Goal: Task Accomplishment & Management: Manage account settings

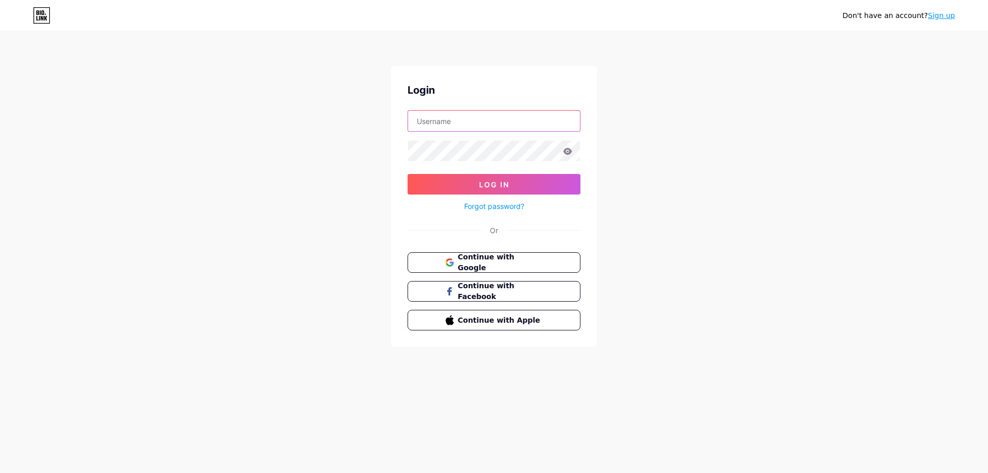
type input "edward@cplusdigital.com"
click at [572, 153] on icon at bounding box center [567, 151] width 9 height 7
click at [568, 150] on icon at bounding box center [567, 151] width 9 height 7
click at [695, 200] on div "Don't have an account? Sign up Login edward@cplusdigital.com Log In Forgot pass…" at bounding box center [494, 190] width 988 height 380
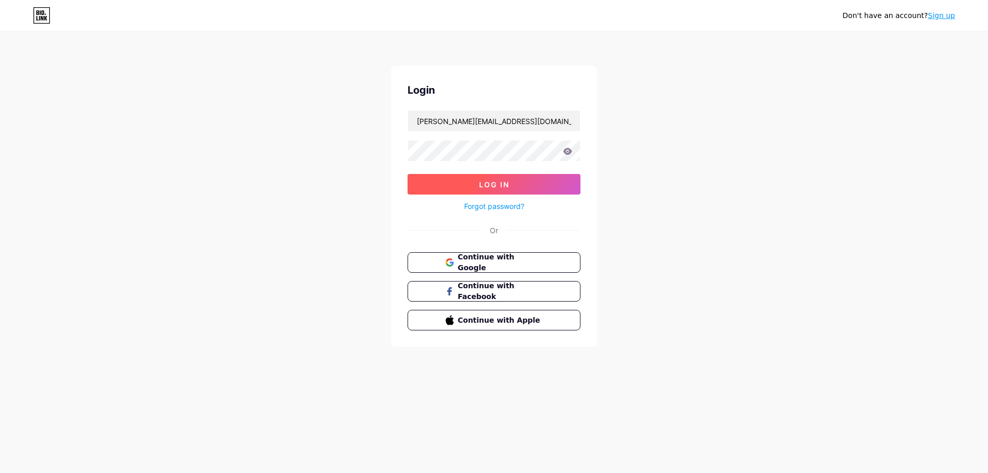
click at [488, 190] on button "Log In" at bounding box center [494, 184] width 173 height 21
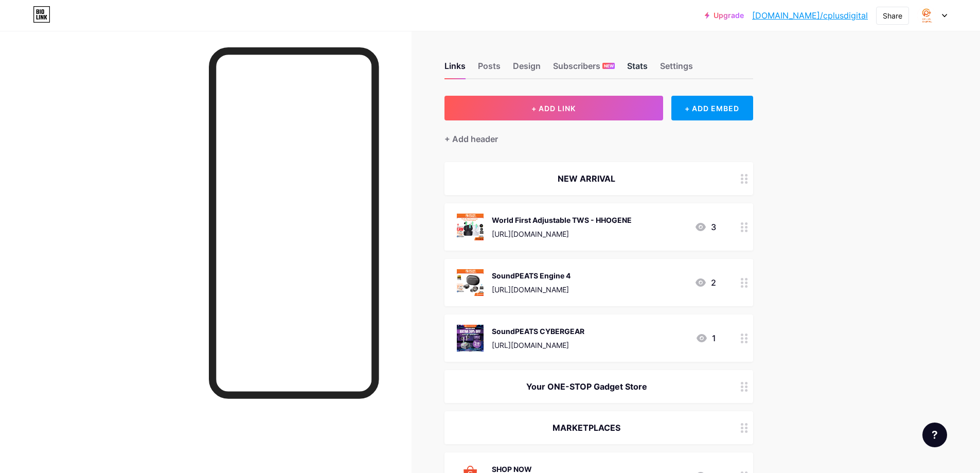
click at [637, 70] on div "Stats" at bounding box center [637, 69] width 21 height 19
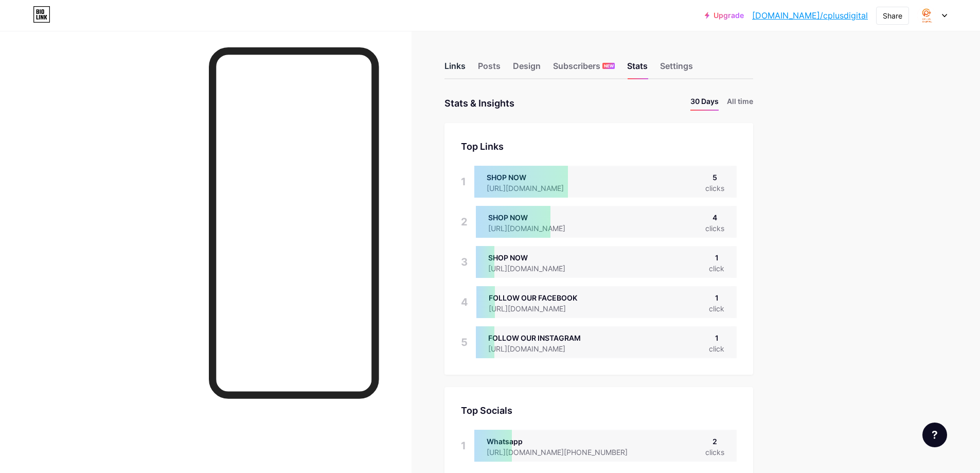
click at [450, 69] on div "Links" at bounding box center [455, 69] width 21 height 19
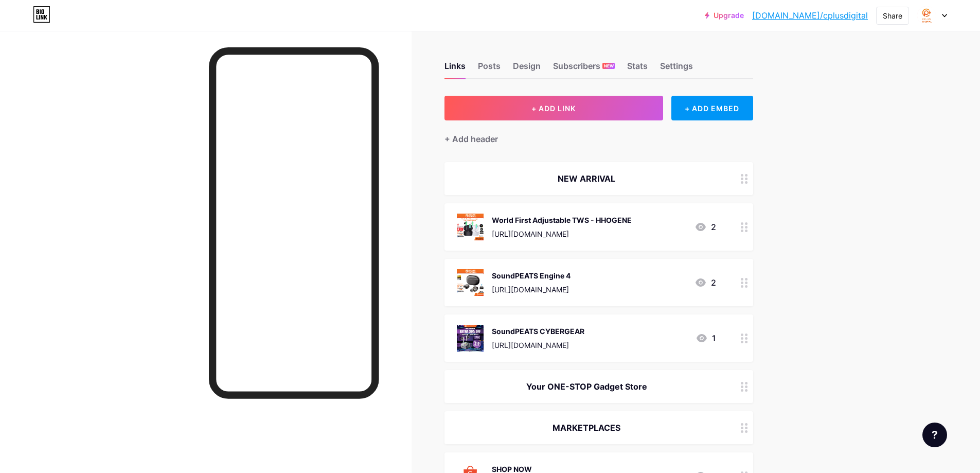
click at [747, 227] on icon at bounding box center [744, 227] width 7 height 10
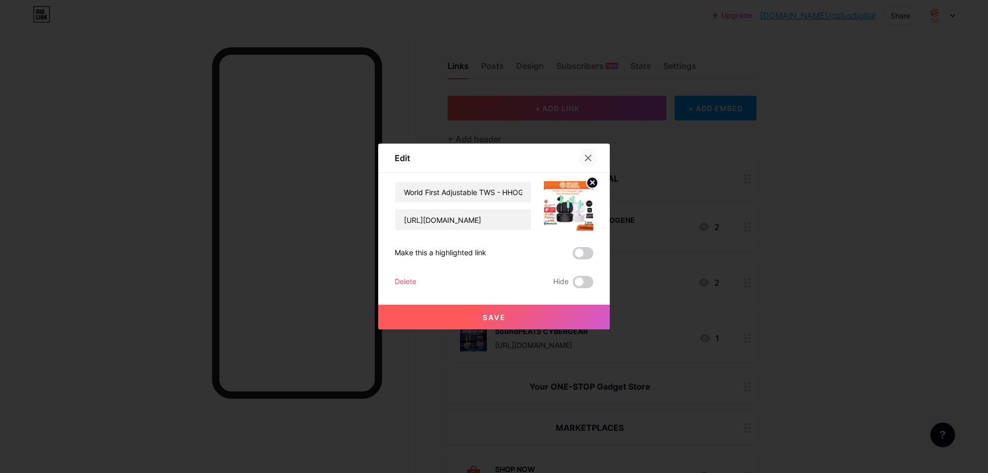
click at [580, 154] on div at bounding box center [588, 158] width 19 height 19
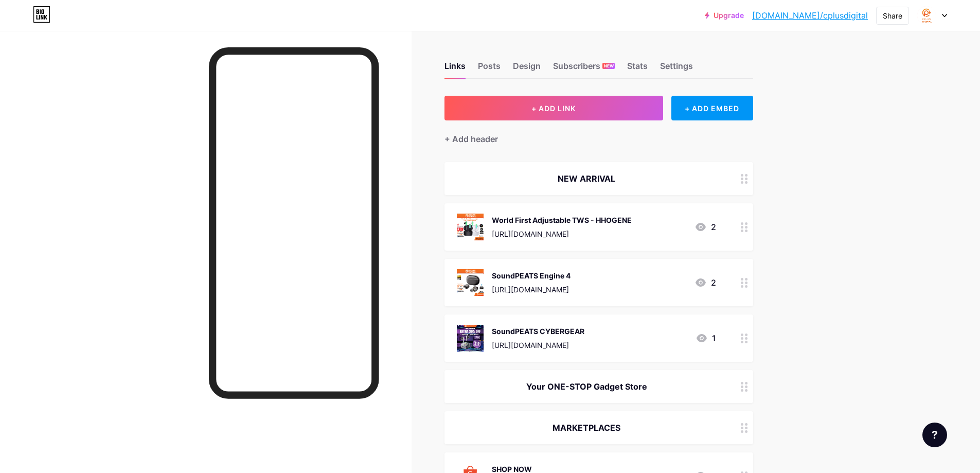
drag, startPoint x: 601, startPoint y: 222, endPoint x: 612, endPoint y: 236, distance: 18.3
click at [612, 236] on div "World First Adjustable TWS - HHOGENE https://shopee.com.my/HHOGene-GPods-Worlds…" at bounding box center [562, 227] width 140 height 27
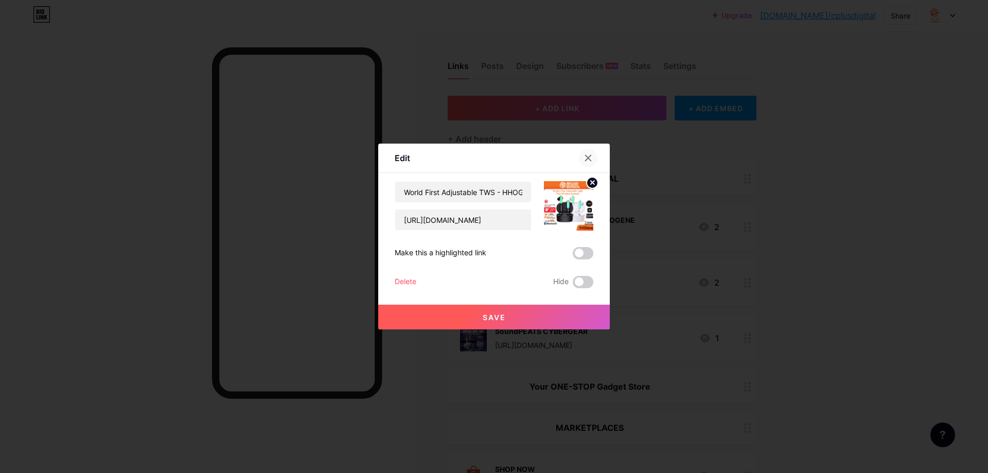
click at [585, 152] on div at bounding box center [588, 158] width 19 height 19
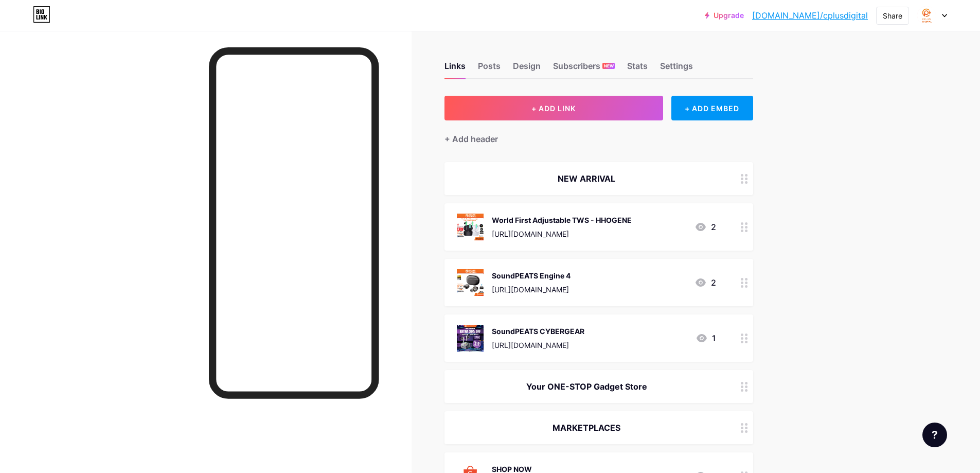
click at [748, 227] on icon at bounding box center [744, 227] width 7 height 10
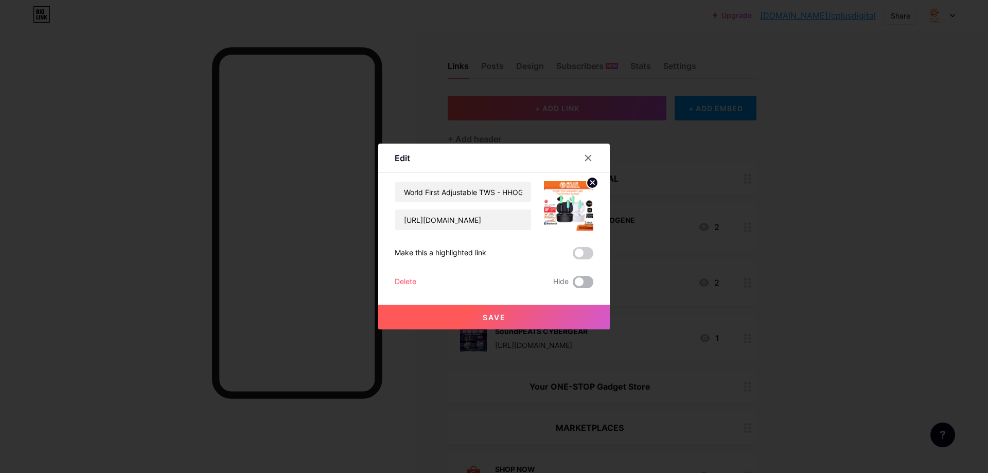
click at [575, 286] on span at bounding box center [583, 282] width 21 height 12
click at [573, 285] on input "checkbox" at bounding box center [573, 285] width 0 height 0
drag, startPoint x: 522, startPoint y: 302, endPoint x: 522, endPoint y: 312, distance: 9.8
click at [522, 303] on div "Save" at bounding box center [494, 308] width 232 height 41
click at [520, 318] on button "Save" at bounding box center [494, 317] width 232 height 25
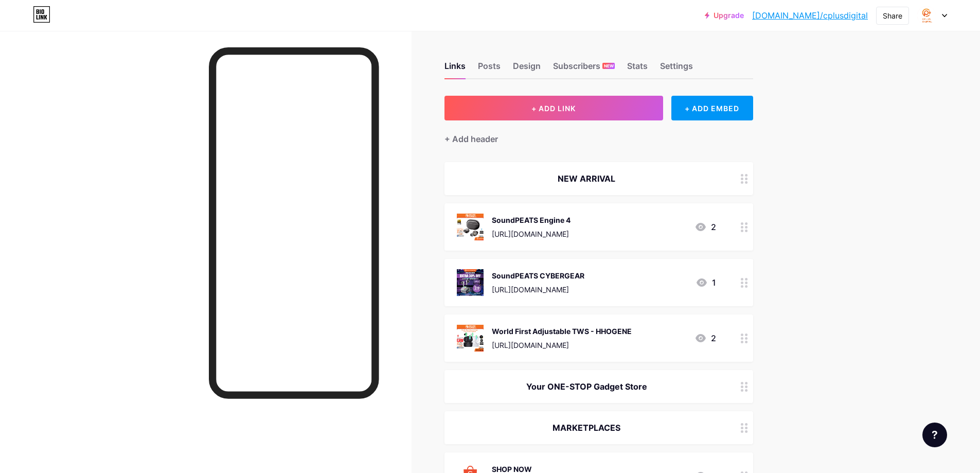
click at [747, 337] on icon at bounding box center [744, 338] width 7 height 10
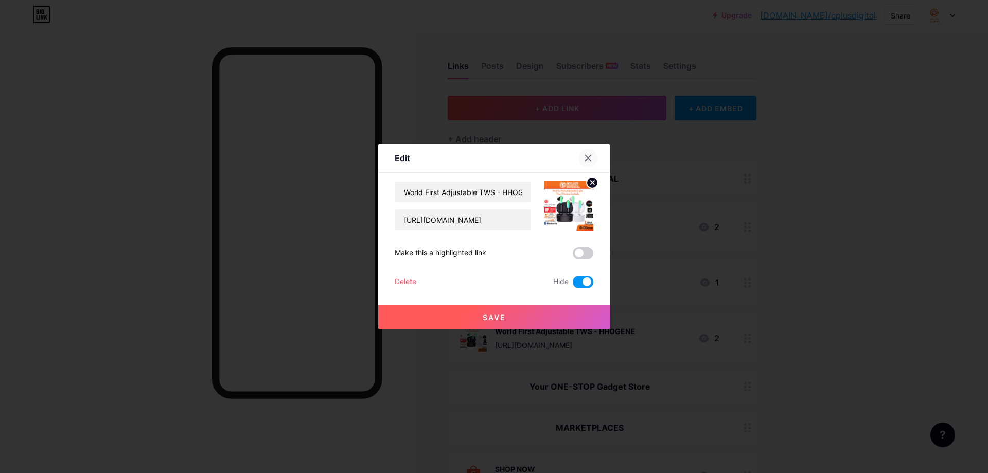
click at [584, 159] on icon at bounding box center [588, 158] width 8 height 8
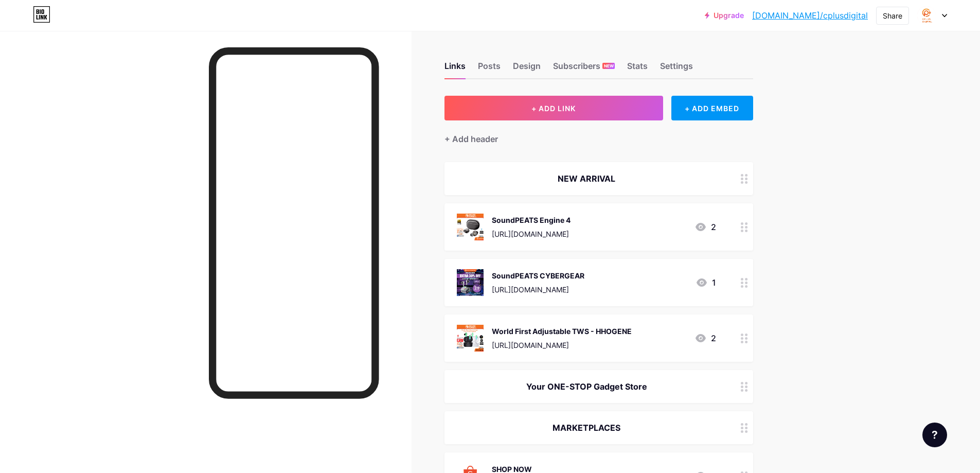
click at [613, 330] on div "World First Adjustable TWS - HHOGENE" at bounding box center [562, 331] width 140 height 11
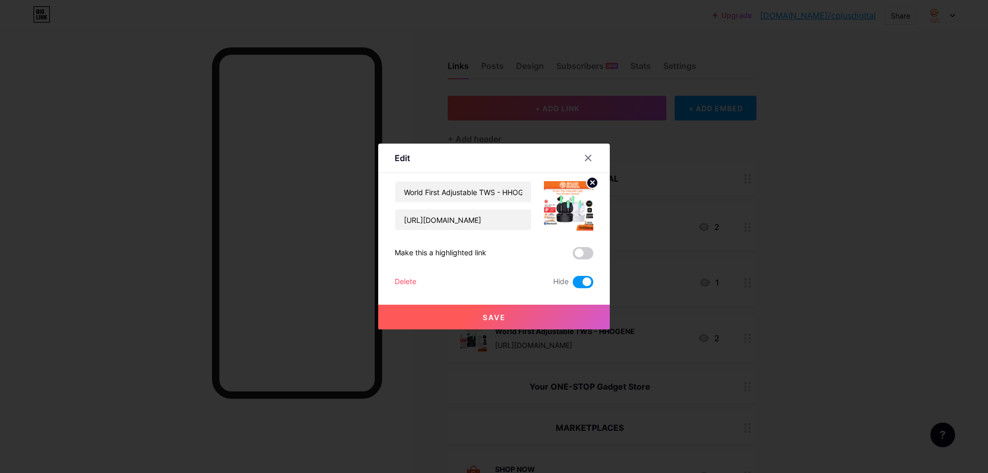
click at [586, 157] on icon at bounding box center [589, 158] width 6 height 6
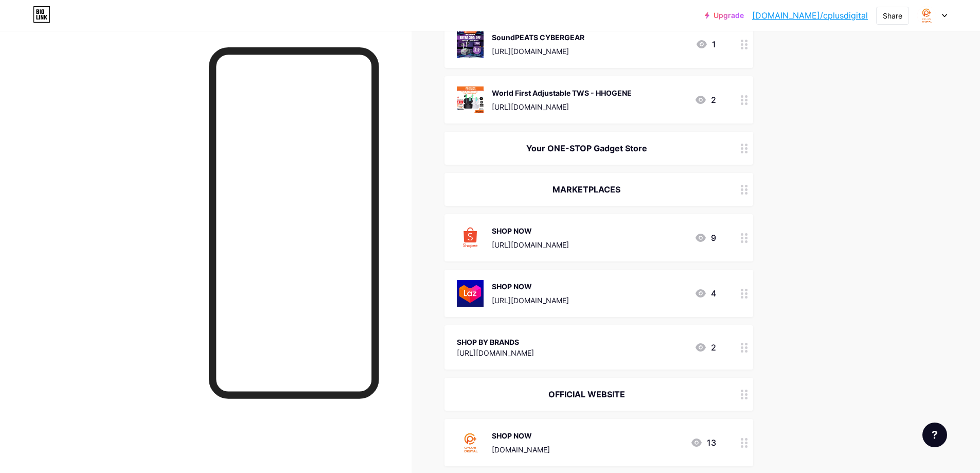
scroll to position [289, 0]
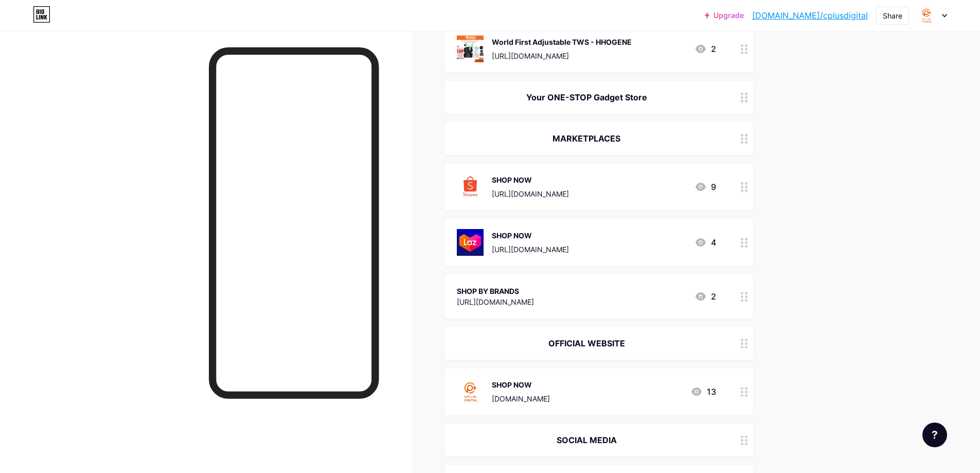
drag, startPoint x: 635, startPoint y: 302, endPoint x: 738, endPoint y: 254, distance: 113.8
click at [740, 256] on span "NEW ARRIVAL SoundPEATS Engine 4 https://shopee.com.my/SoundPEATS-Engine4-Engine…" at bounding box center [599, 345] width 309 height 944
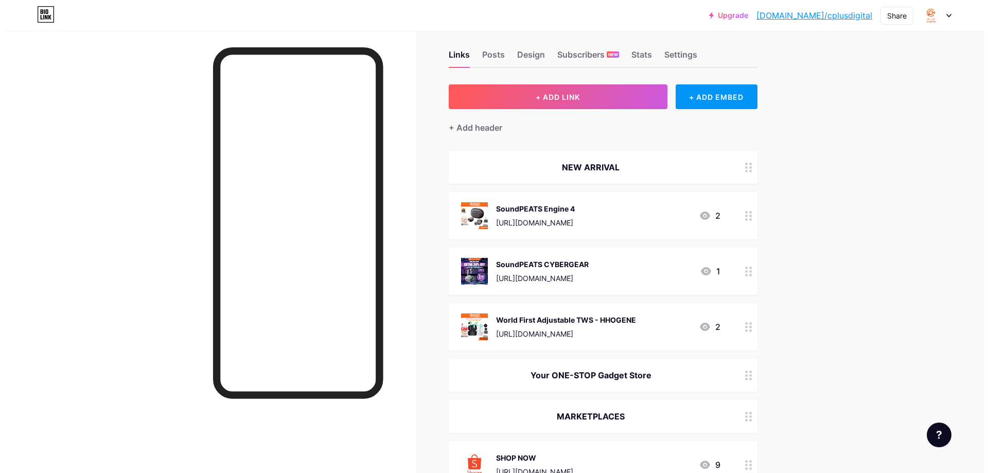
scroll to position [0, 0]
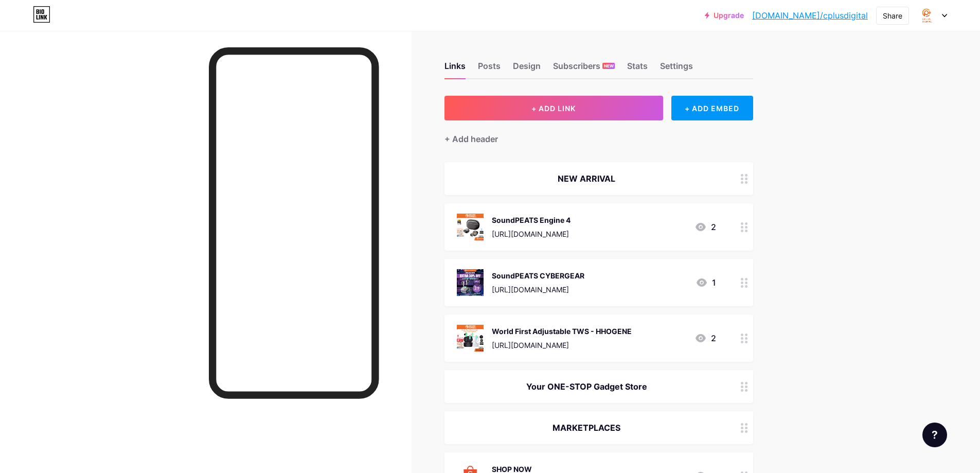
click at [752, 345] on div at bounding box center [744, 337] width 17 height 47
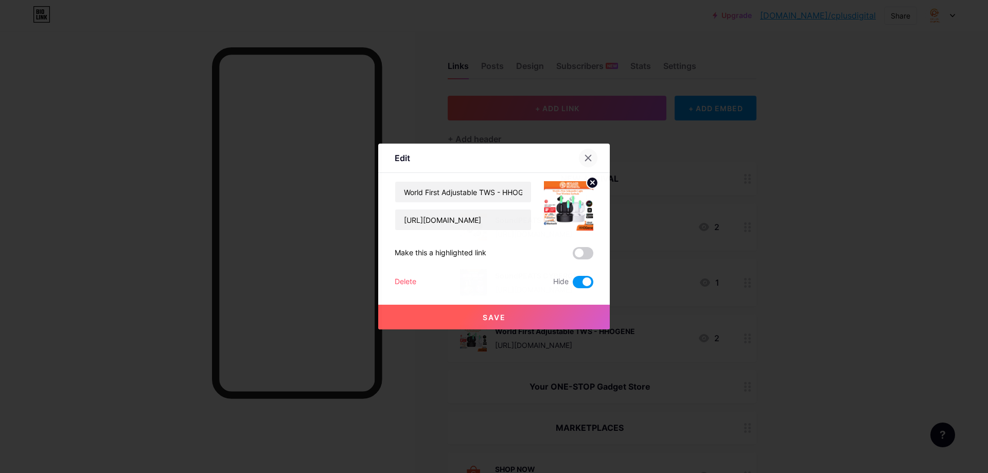
click at [588, 154] on icon at bounding box center [588, 158] width 8 height 8
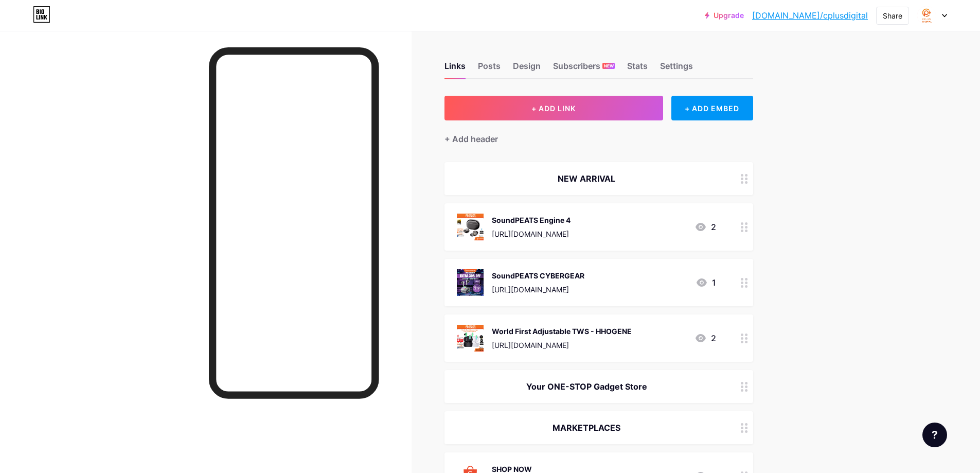
click at [744, 230] on circle at bounding box center [742, 231] width 3 height 3
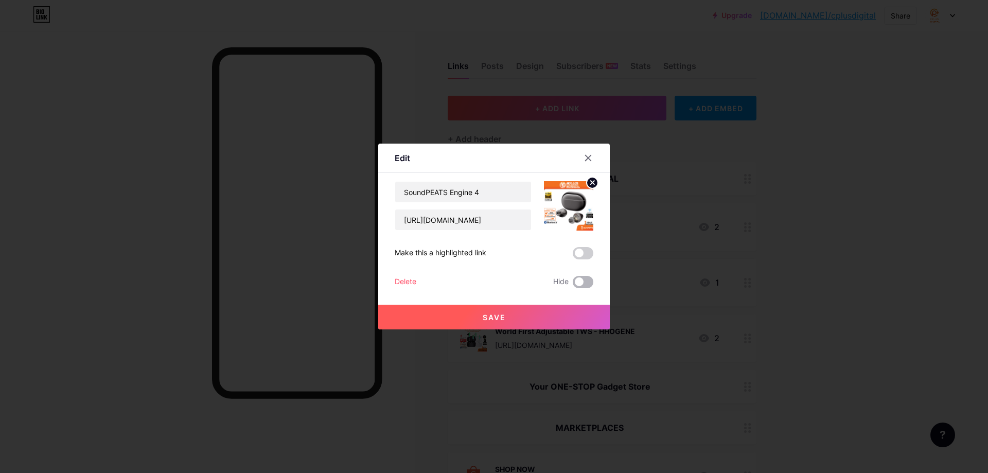
click at [574, 284] on span at bounding box center [583, 282] width 21 height 12
click at [573, 285] on input "checkbox" at bounding box center [573, 285] width 0 height 0
click at [561, 312] on button "Save" at bounding box center [494, 317] width 232 height 25
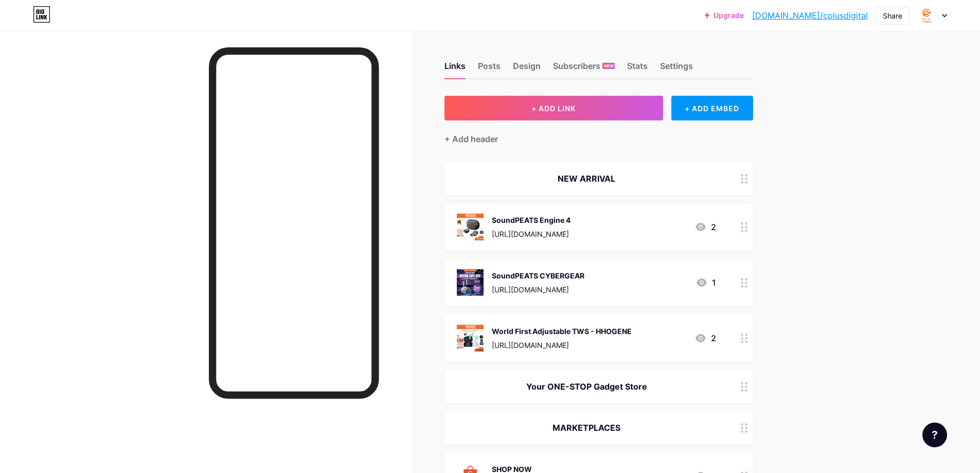
click at [707, 222] on icon at bounding box center [701, 227] width 12 height 12
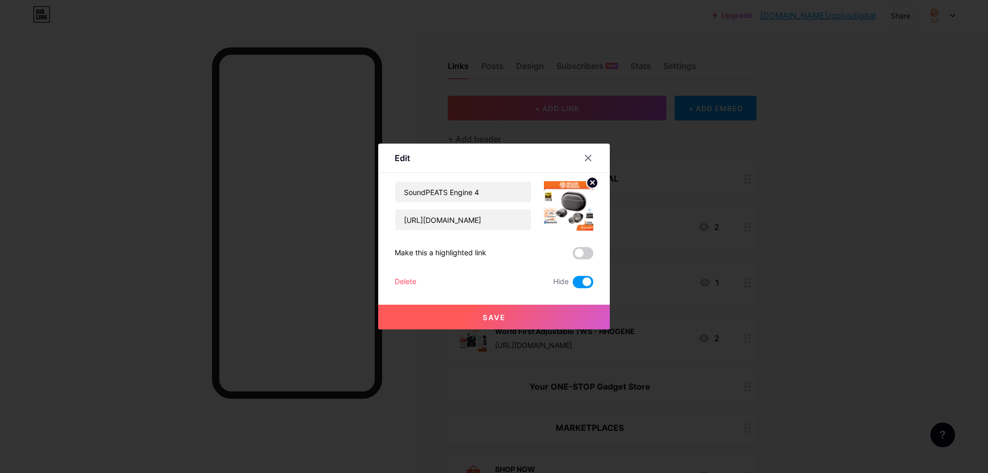
click at [592, 180] on circle at bounding box center [592, 182] width 11 height 11
click at [588, 156] on icon at bounding box center [588, 158] width 8 height 8
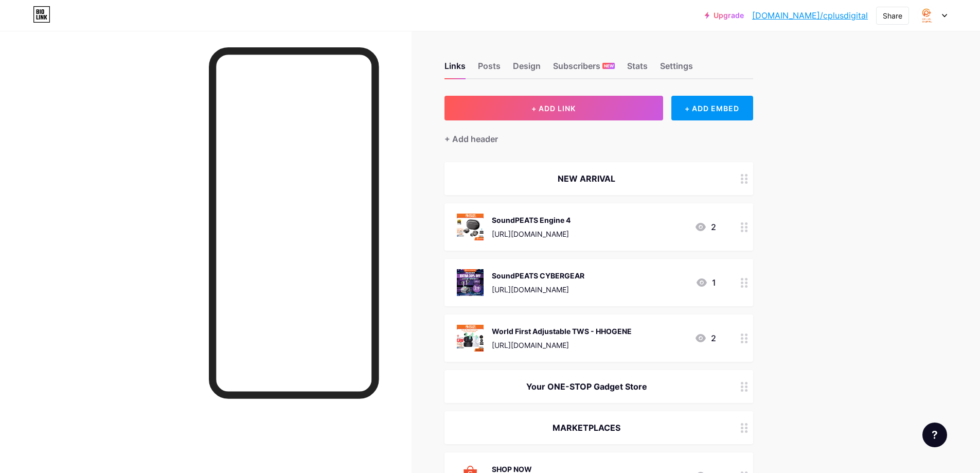
click at [748, 228] on icon at bounding box center [744, 227] width 7 height 10
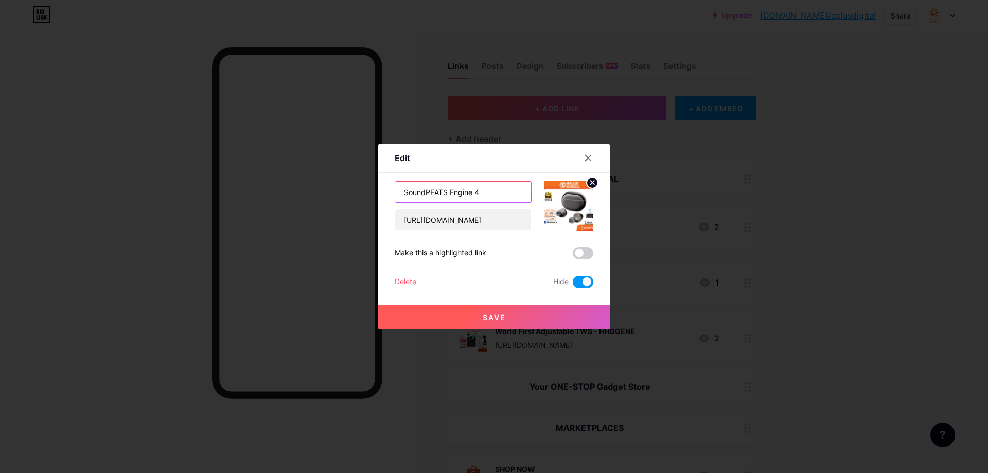
click at [459, 191] on input "SoundPEATS Engine 4" at bounding box center [463, 192] width 136 height 21
click at [576, 278] on span at bounding box center [583, 282] width 21 height 12
click at [573, 285] on input "checkbox" at bounding box center [573, 285] width 0 height 0
click at [469, 189] on input "SoundPEATS Engine 4" at bounding box center [463, 192] width 136 height 21
type input "SONY WH-1000XM6"
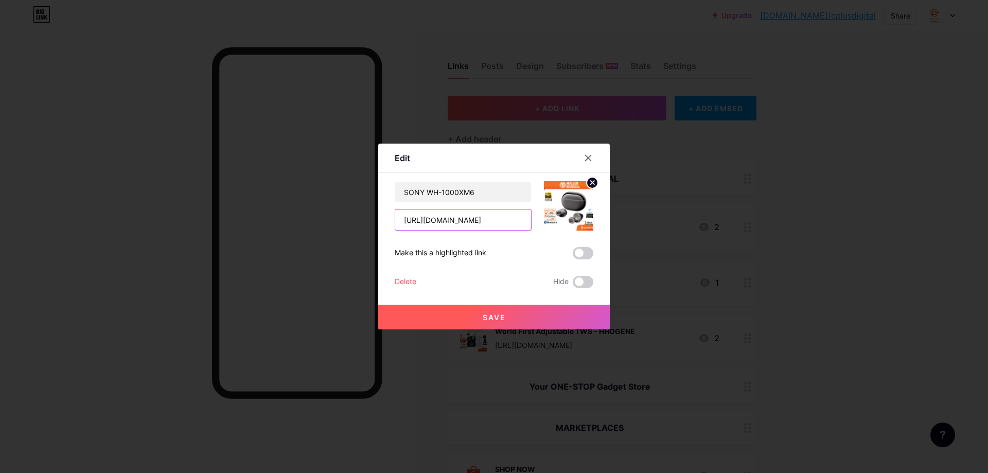
click at [497, 217] on input "[URL][DOMAIN_NAME]" at bounding box center [463, 219] width 136 height 21
paste input "ny-WH-1000XM6-Premium-Wireless-Bluetooth-Over-the-Ear-Active-Noise-Cancelling-H…"
type input "https://shopee.com.my/Sony-WH-1000XM6-Premium-Wireless-Bluetooth-Over-the-Ear-A…"
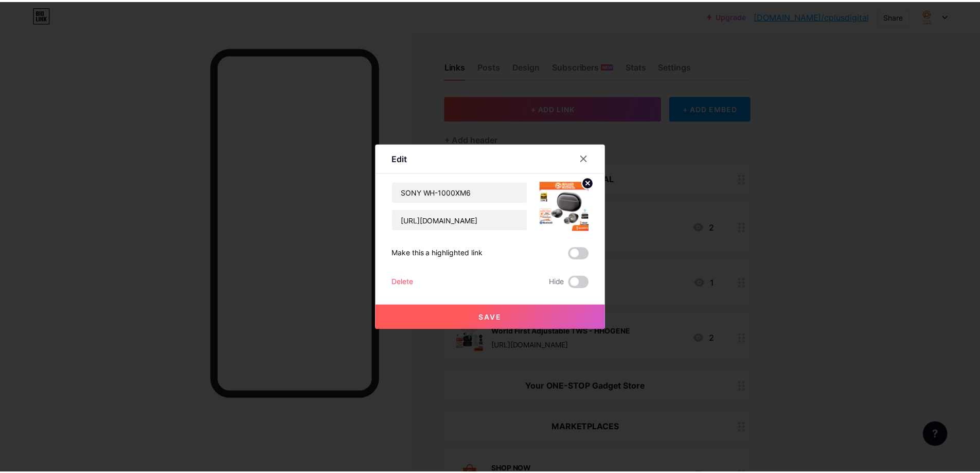
scroll to position [0, 0]
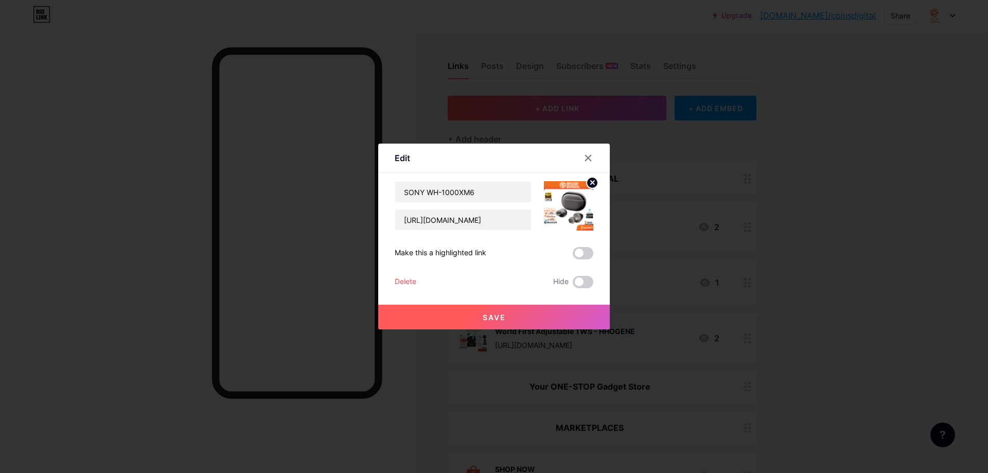
click at [589, 181] on circle at bounding box center [592, 182] width 11 height 11
click at [564, 199] on rect at bounding box center [566, 198] width 16 height 16
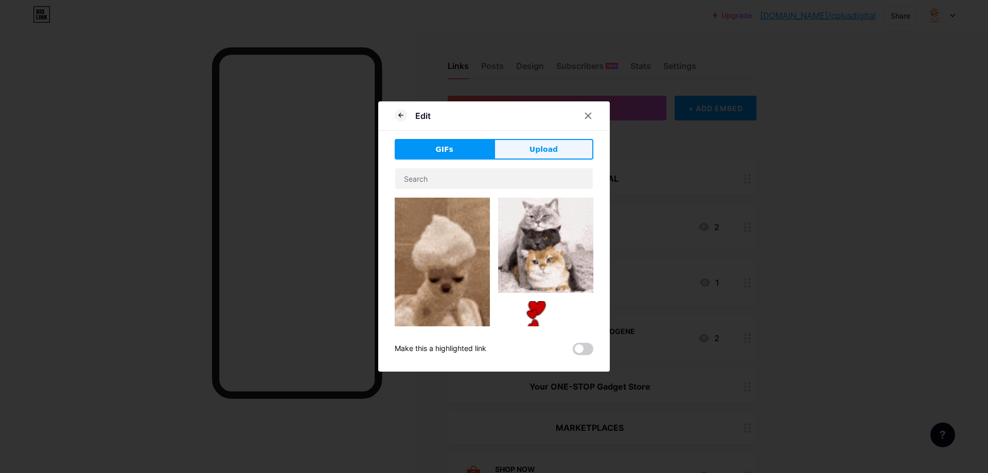
click at [533, 156] on button "Upload" at bounding box center [543, 149] width 99 height 21
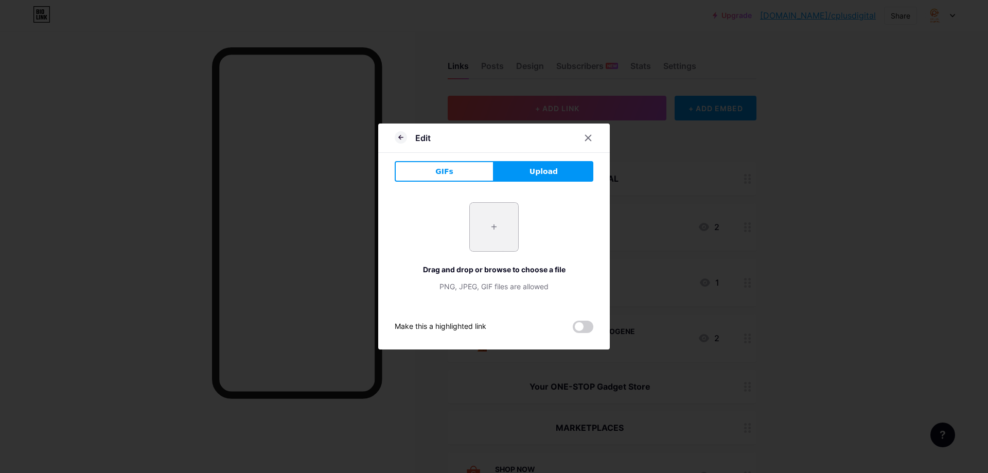
click at [496, 225] on input "file" at bounding box center [494, 227] width 48 height 48
type input "C:\fakepath\CPD.jpg"
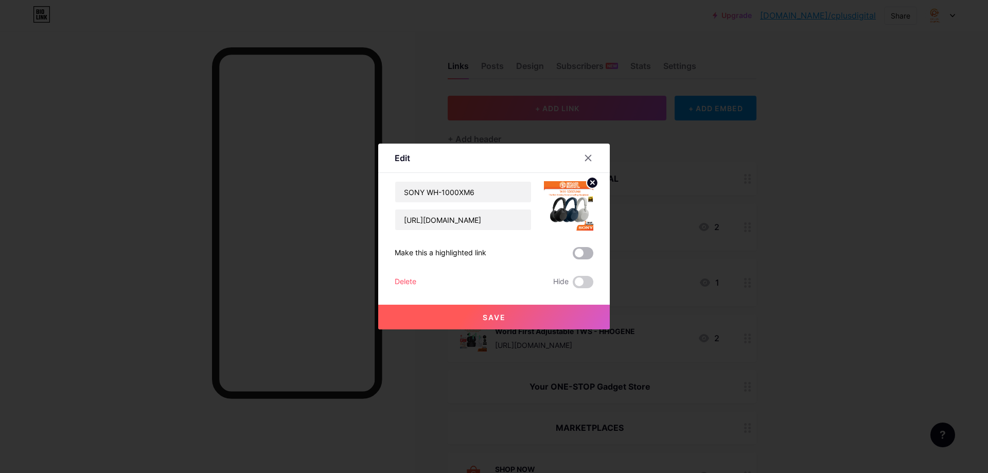
click at [579, 256] on span at bounding box center [583, 253] width 21 height 12
click at [573, 256] on input "checkbox" at bounding box center [573, 256] width 0 height 0
click at [549, 314] on button "Save" at bounding box center [494, 317] width 232 height 25
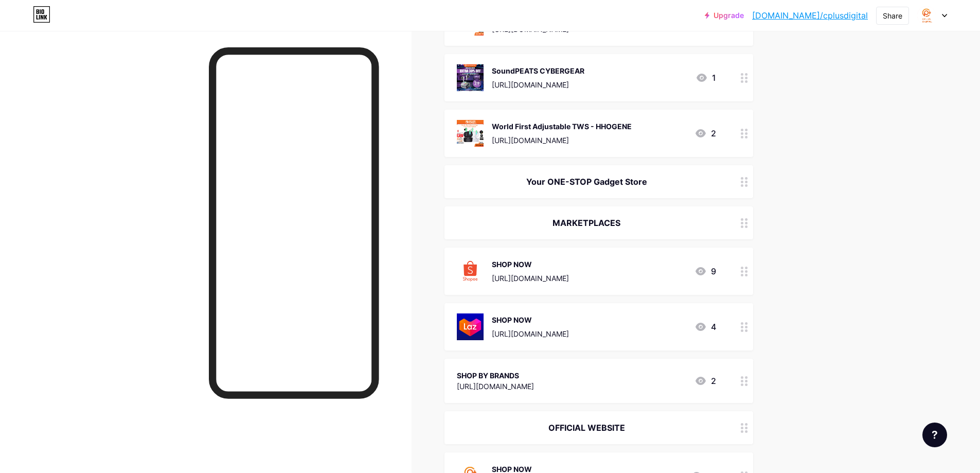
scroll to position [206, 0]
click at [748, 267] on circle at bounding box center [746, 267] width 3 height 3
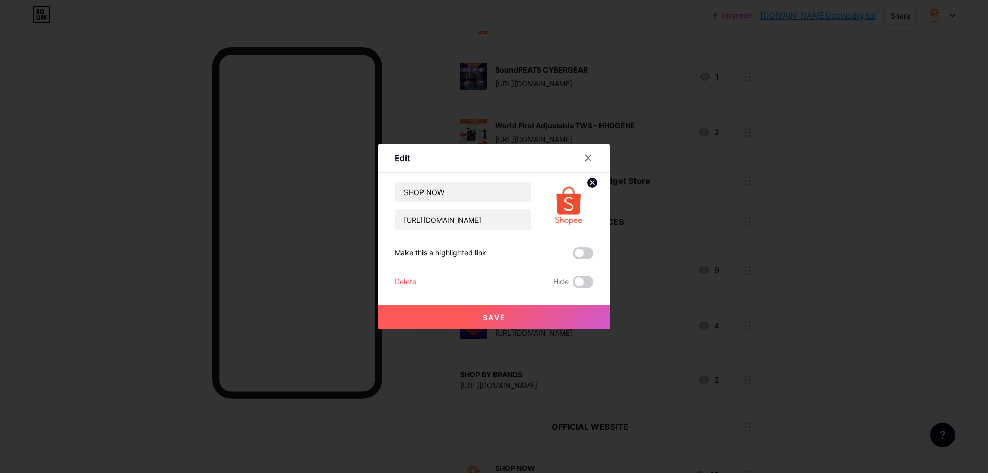
click at [578, 258] on span at bounding box center [583, 253] width 21 height 12
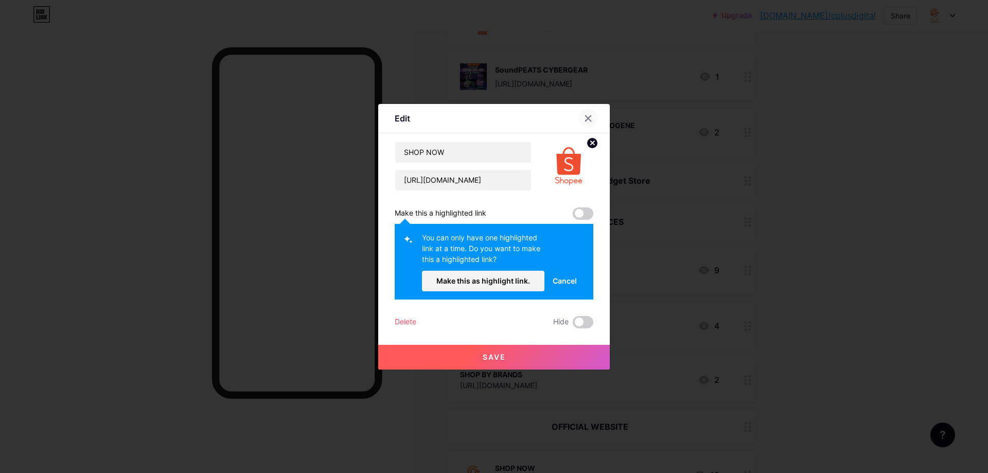
click at [588, 112] on div at bounding box center [588, 118] width 19 height 19
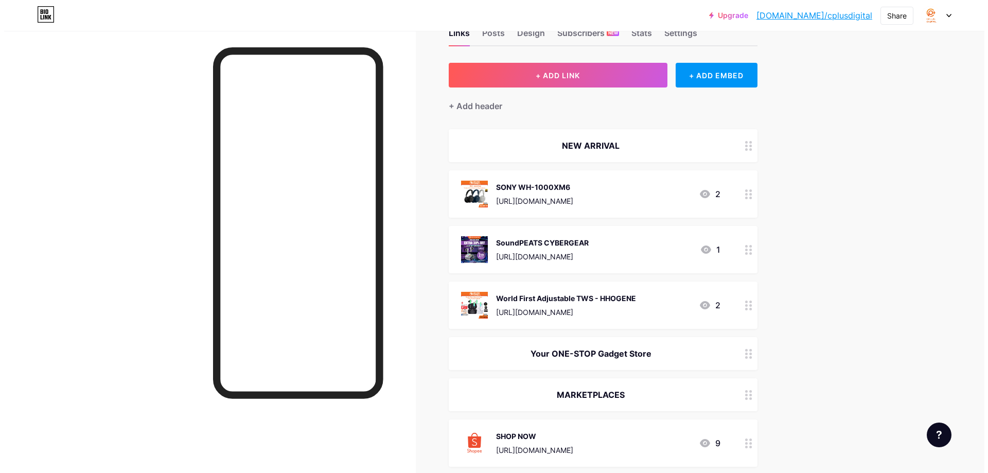
scroll to position [0, 0]
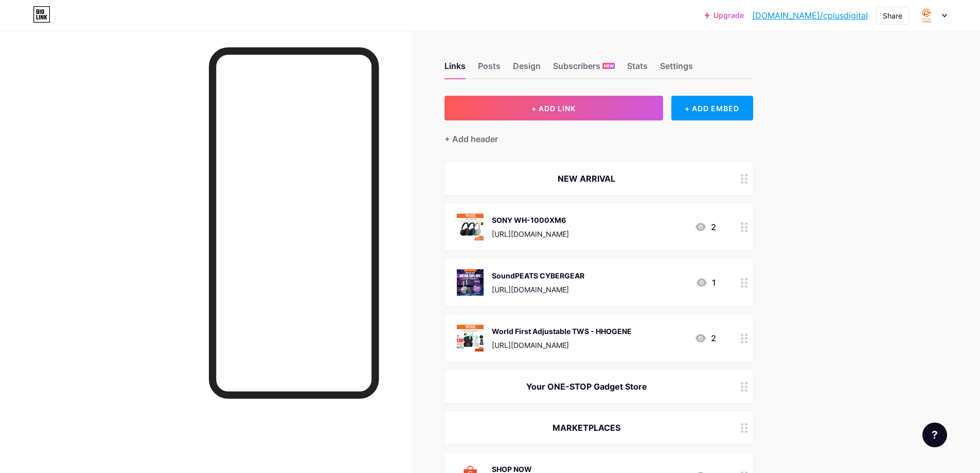
click at [694, 279] on div "SoundPEATS CYBERGEAR https://shopee.com.my/SoundPEATS-CyberGear-True-Wireless-B…" at bounding box center [586, 282] width 259 height 27
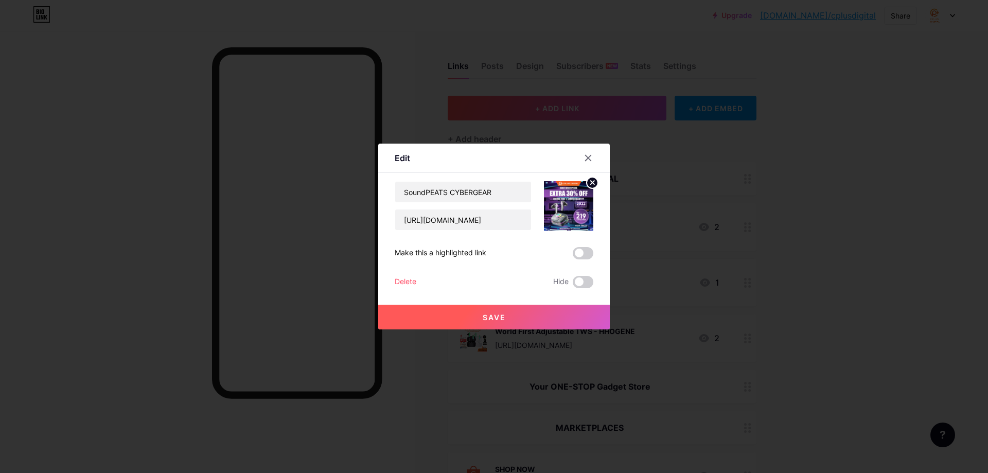
click at [575, 256] on span at bounding box center [583, 253] width 21 height 12
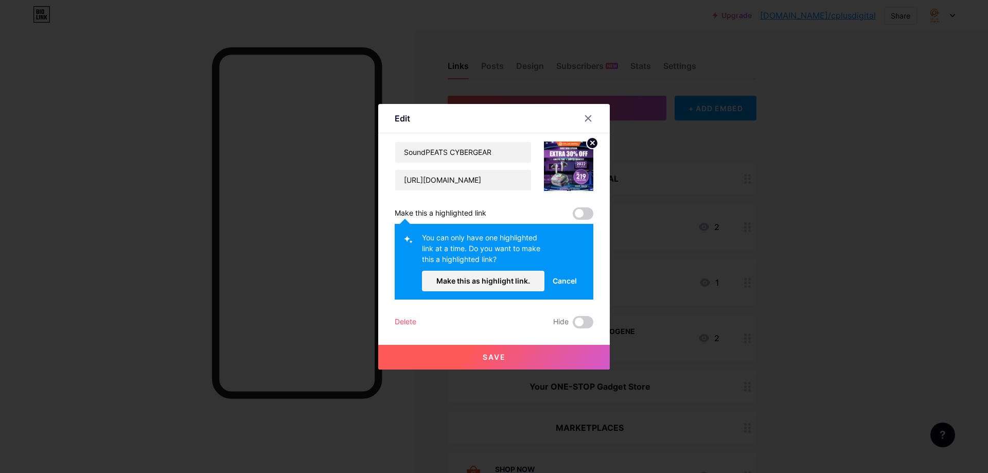
click at [544, 278] on button "Cancel" at bounding box center [564, 281] width 41 height 21
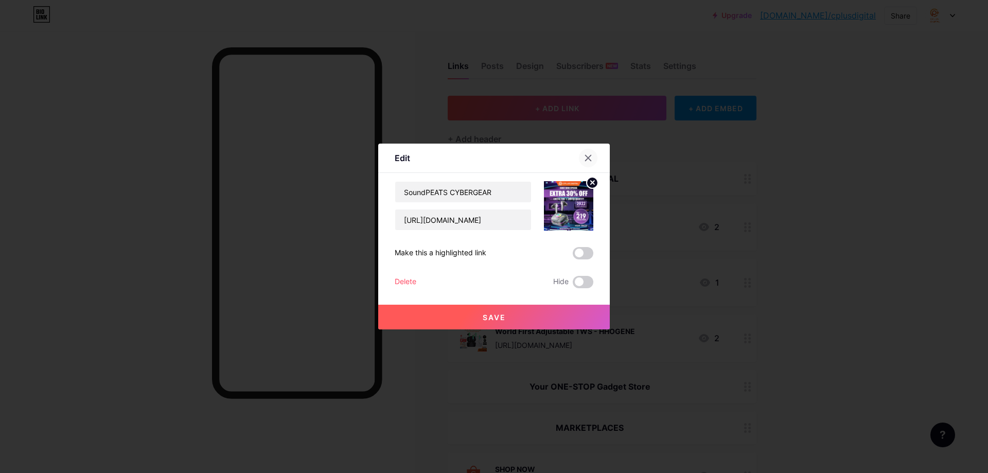
click at [588, 161] on icon at bounding box center [588, 158] width 8 height 8
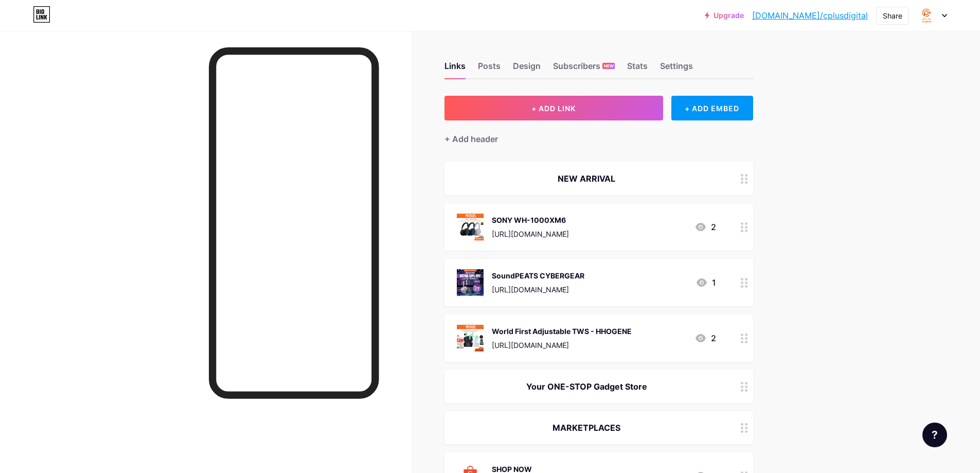
click at [753, 286] on div at bounding box center [744, 282] width 17 height 47
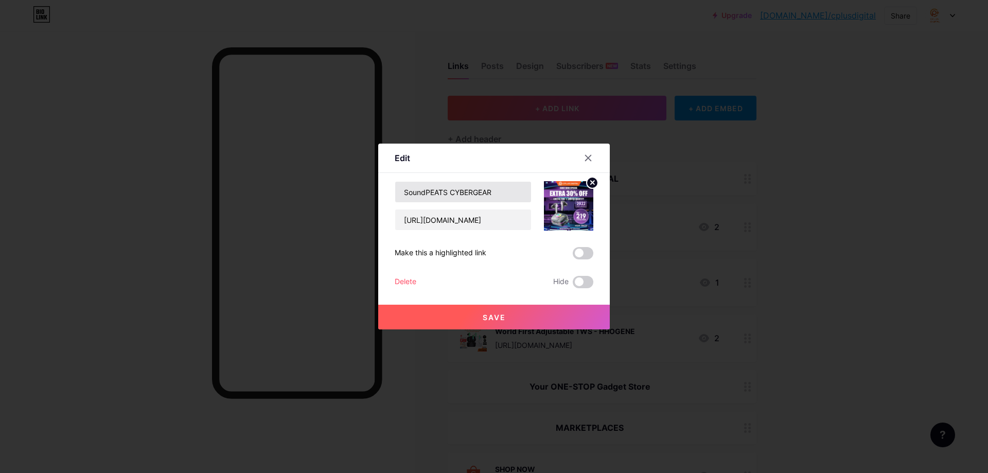
drag, startPoint x: 484, startPoint y: 170, endPoint x: 488, endPoint y: 185, distance: 15.9
click at [485, 172] on div "Edit" at bounding box center [494, 161] width 232 height 24
drag, startPoint x: 488, startPoint y: 184, endPoint x: 491, endPoint y: 189, distance: 6.7
click at [488, 184] on input "SoundPEATS CYBERGEAR" at bounding box center [463, 192] width 136 height 21
type input "JISULIFE ULTRA 2"
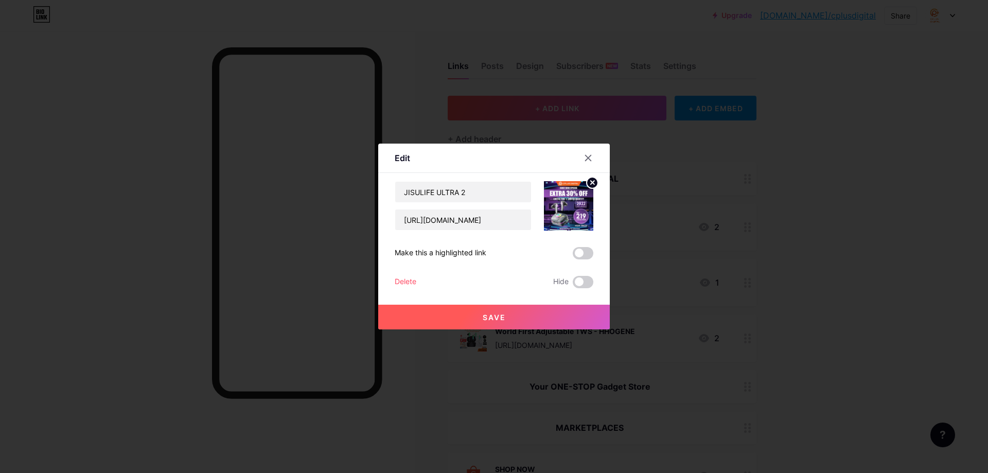
click at [588, 184] on circle at bounding box center [592, 182] width 11 height 11
click at [573, 194] on icon at bounding box center [568, 199] width 21 height 19
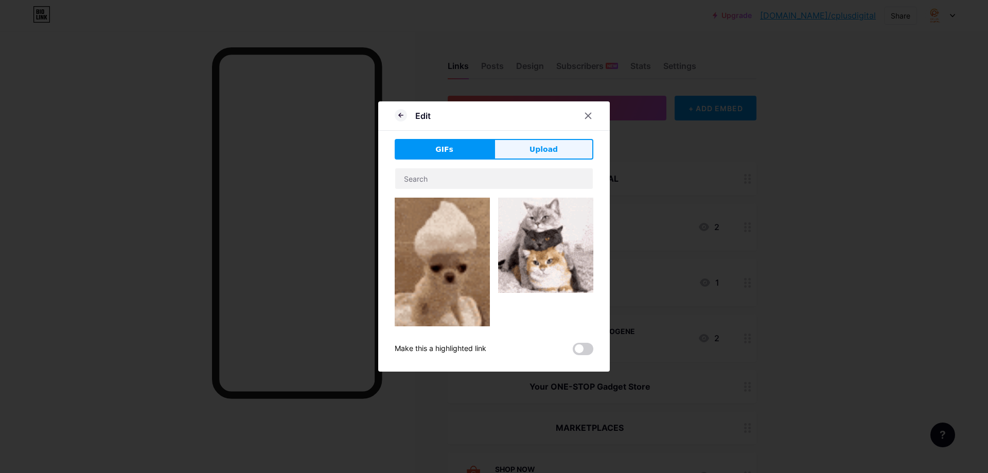
click at [516, 147] on button "Upload" at bounding box center [543, 149] width 99 height 21
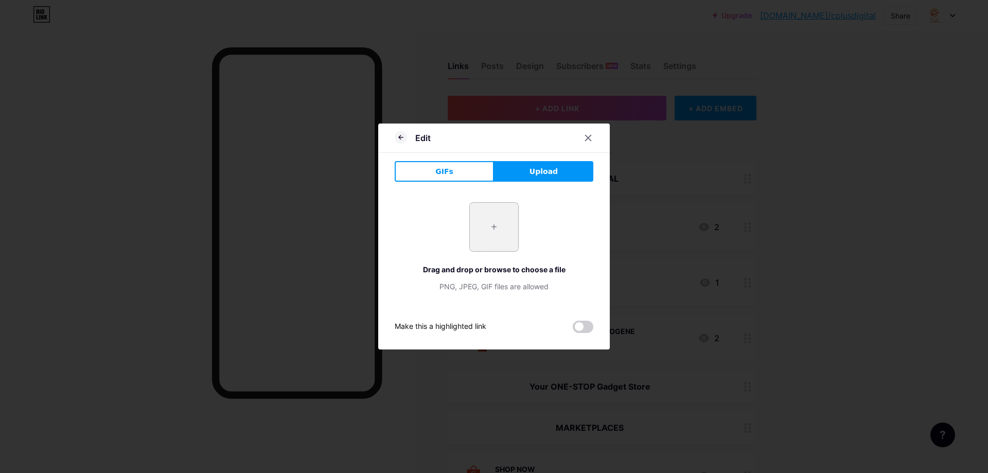
click at [487, 227] on input "file" at bounding box center [494, 227] width 48 height 48
type input "C:\fakepath\WhatsApp Image 2025-07-03 at 11.jpg"
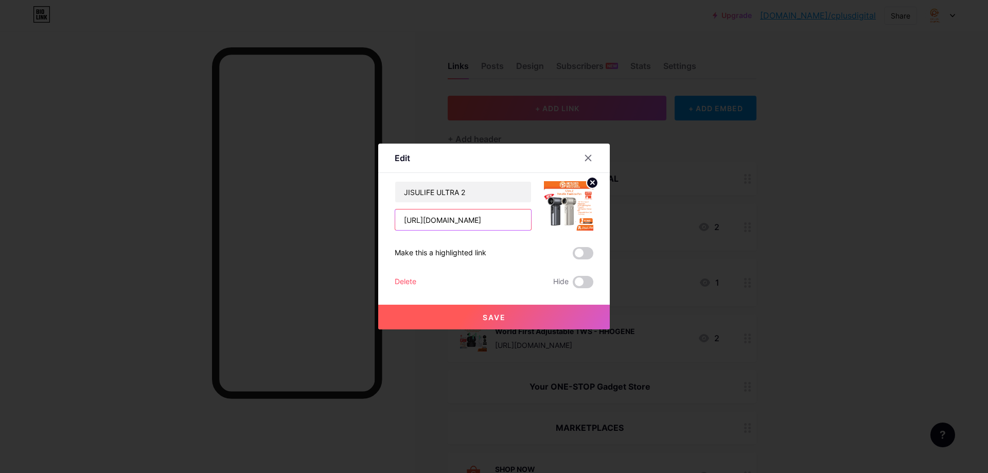
click at [452, 219] on input "[URL][DOMAIN_NAME]" at bounding box center [463, 219] width 136 height 21
paste input "JISULIFE-Ultra1-Ultra2-Handheld-Fan-LED-3-in-1-Portable-Fan-9000mAh-Battery-Rec…"
type input "https://shopee.com.my/JISULIFE-Ultra1-Ultra2-Handheld-Fan-LED-3-in-1-Portable-F…"
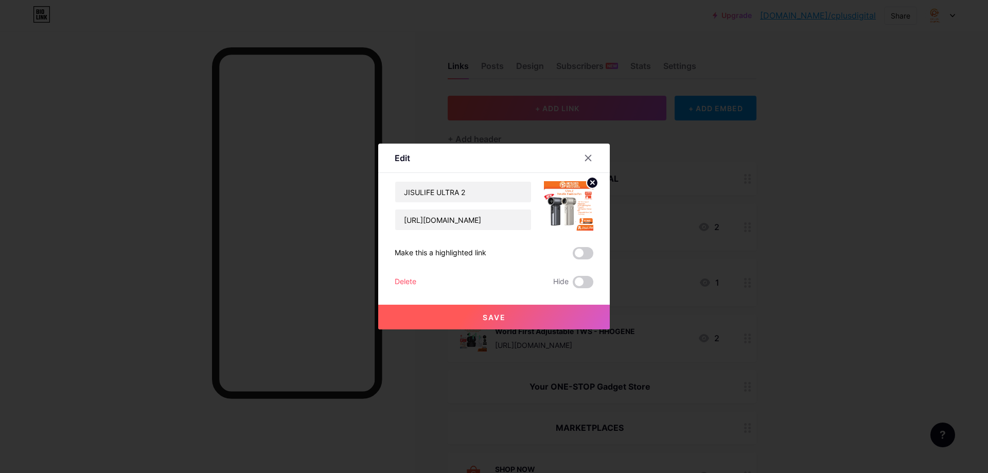
click at [530, 312] on button "Save" at bounding box center [494, 317] width 232 height 25
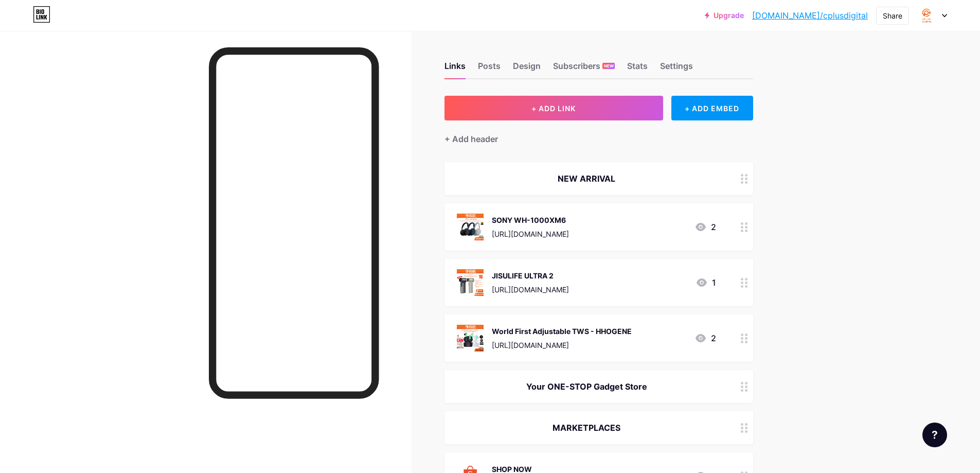
click at [741, 333] on div at bounding box center [744, 337] width 17 height 47
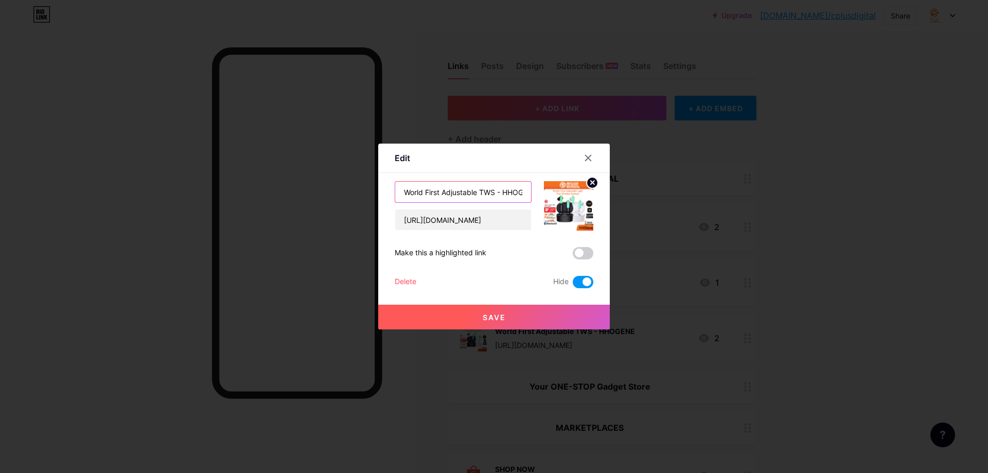
click at [498, 192] on input "World First Adjustable TWS - HHOGENE" at bounding box center [463, 192] width 136 height 21
type input "SoundPEATS H3"
paste input "SoundPEATS-H3-Flagship-True-Wireless-Earbuds-with-Snapdragon-Sound-Hi-Res-Audio…"
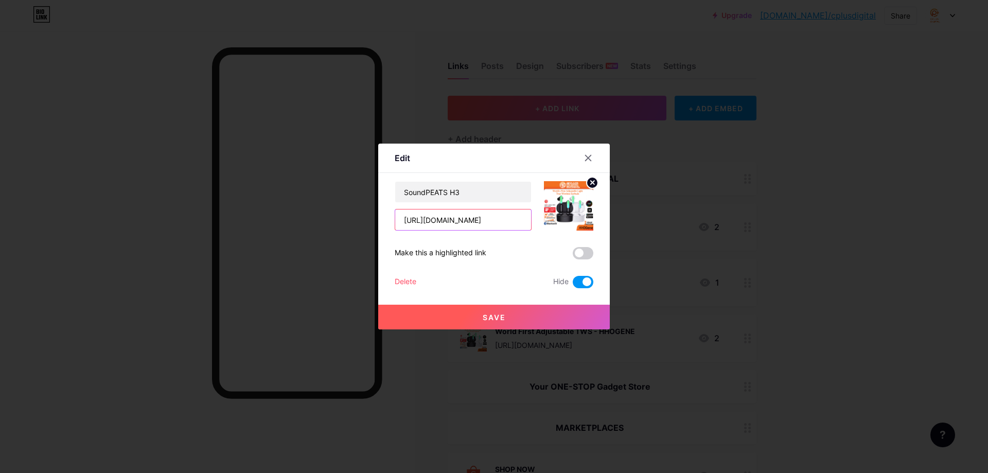
type input "https://shopee.com.my/SoundPEATS-H3-Flagship-True-Wireless-Earbuds-with-Snapdra…"
click at [532, 257] on div "Make this a highlighted link" at bounding box center [494, 253] width 199 height 12
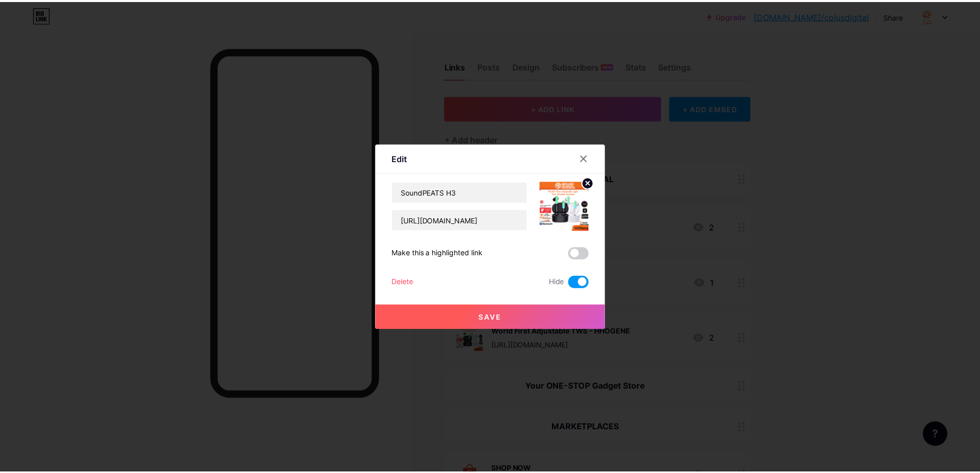
scroll to position [0, 0]
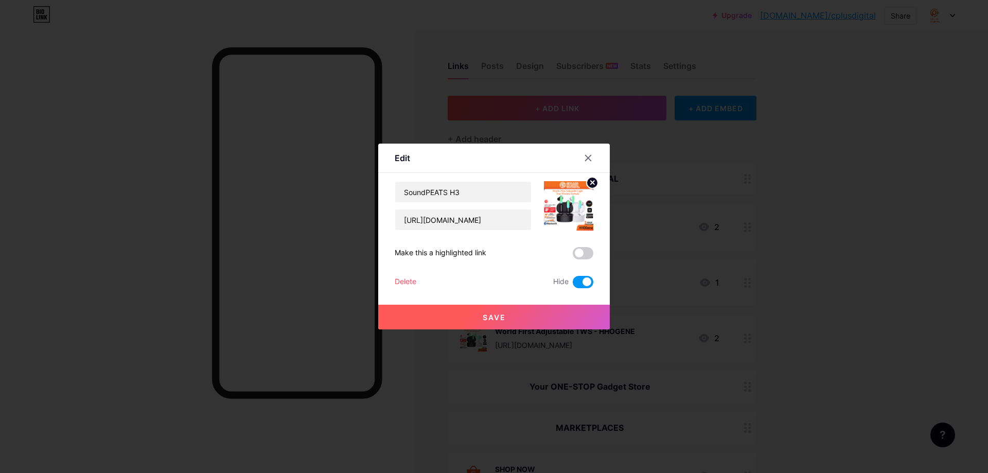
click at [587, 180] on circle at bounding box center [592, 182] width 11 height 11
click at [566, 202] on rect at bounding box center [566, 198] width 16 height 16
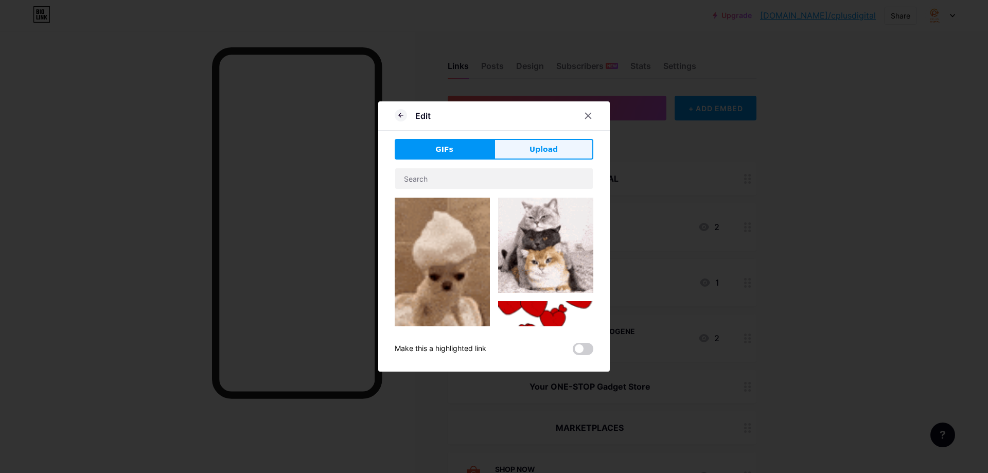
click at [534, 155] on button "Upload" at bounding box center [543, 149] width 99 height 21
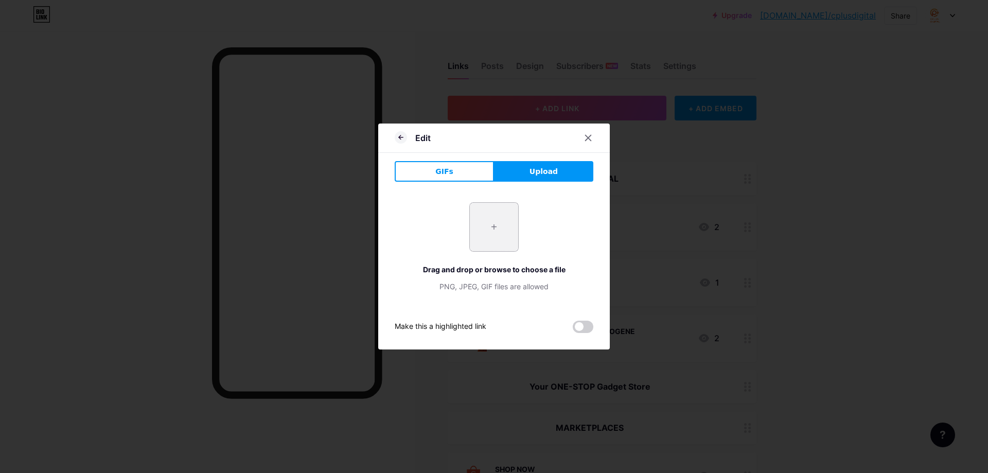
click at [486, 241] on input "file" at bounding box center [494, 227] width 48 height 48
type input "C:\fakepath\h.jpg"
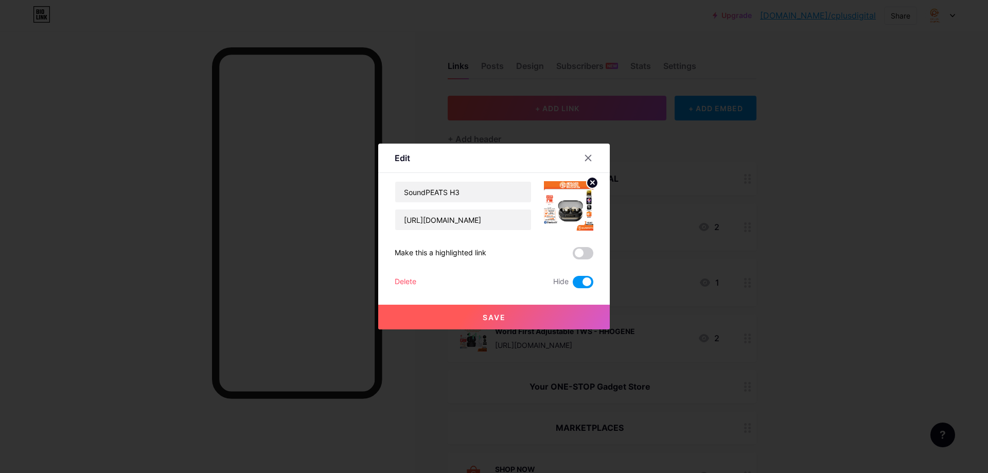
click at [524, 309] on button "Save" at bounding box center [494, 317] width 232 height 25
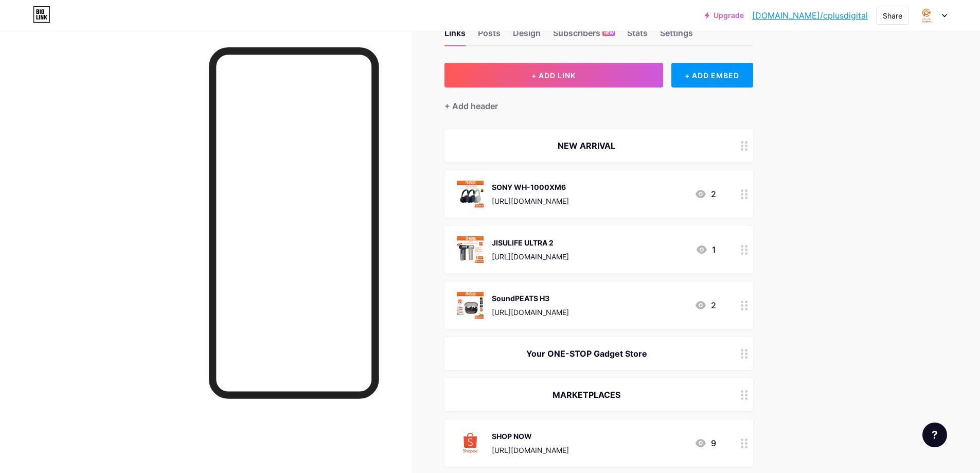
scroll to position [51, 0]
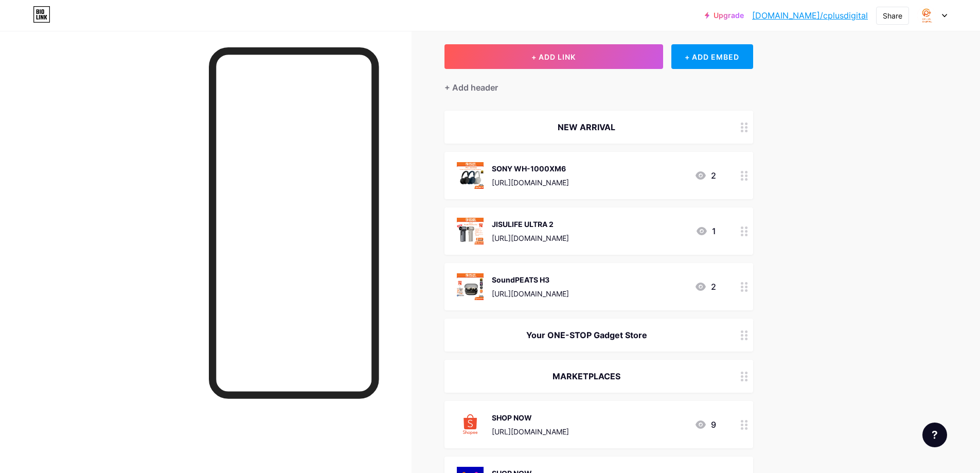
click at [752, 287] on div at bounding box center [744, 286] width 17 height 47
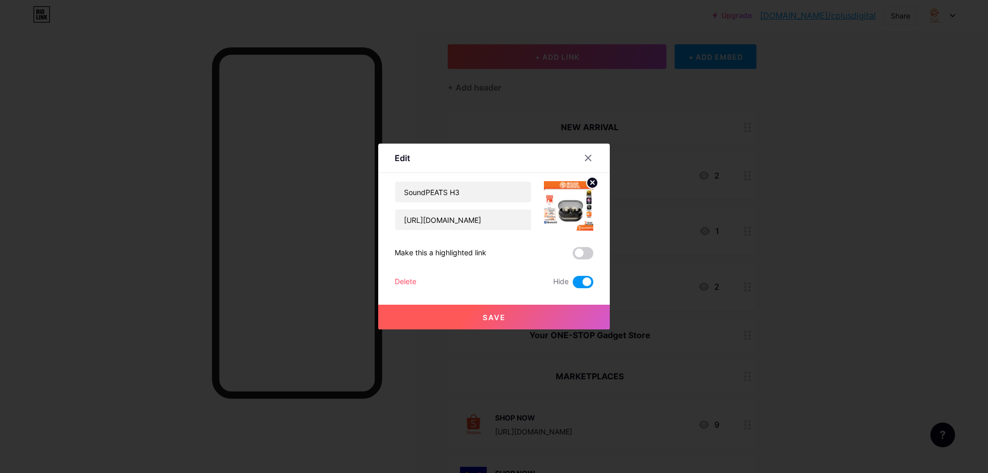
click at [583, 285] on span at bounding box center [583, 282] width 21 height 12
click at [573, 285] on input "checkbox" at bounding box center [573, 285] width 0 height 0
click at [541, 310] on button "Save" at bounding box center [494, 317] width 232 height 25
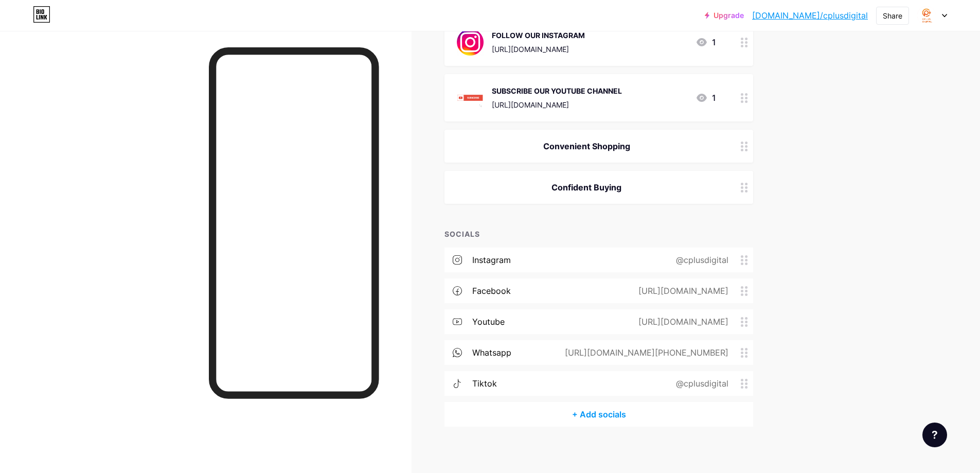
scroll to position [907, 0]
